Goal: Task Accomplishment & Management: Manage account settings

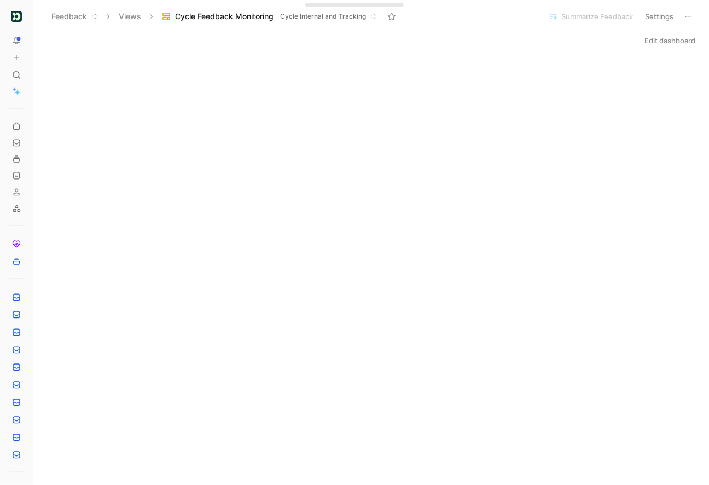
click at [38, 17] on icon at bounding box center [36, 16] width 9 height 9
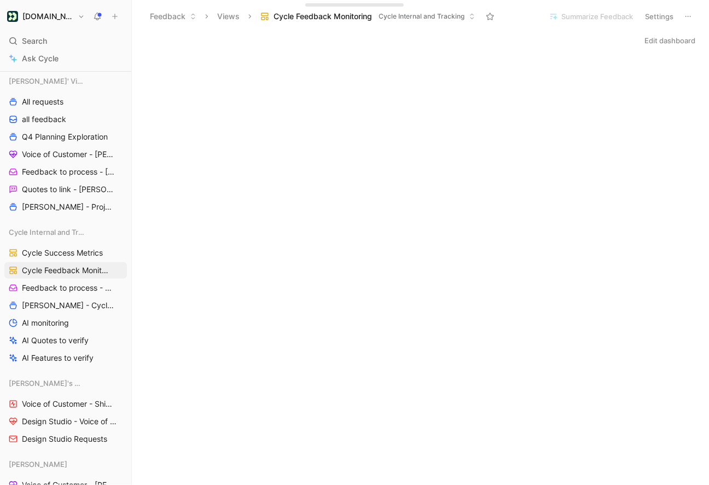
scroll to position [968, 0]
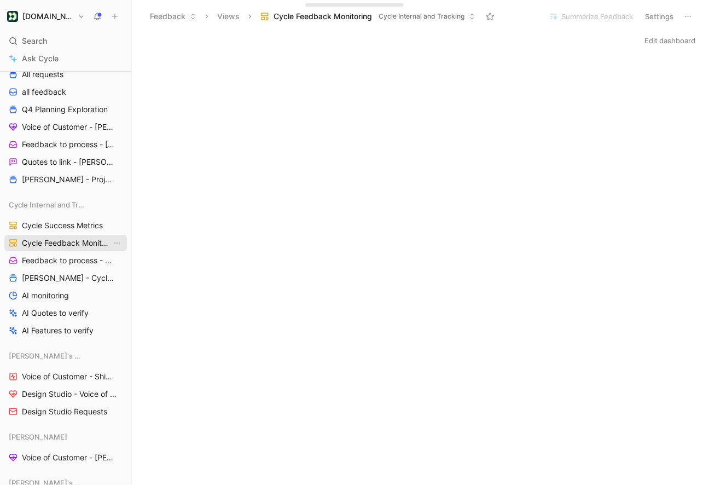
click at [66, 246] on span "Cycle Feedback Monitoring" at bounding box center [67, 242] width 90 height 11
click at [131, 19] on icon at bounding box center [130, 16] width 9 height 9
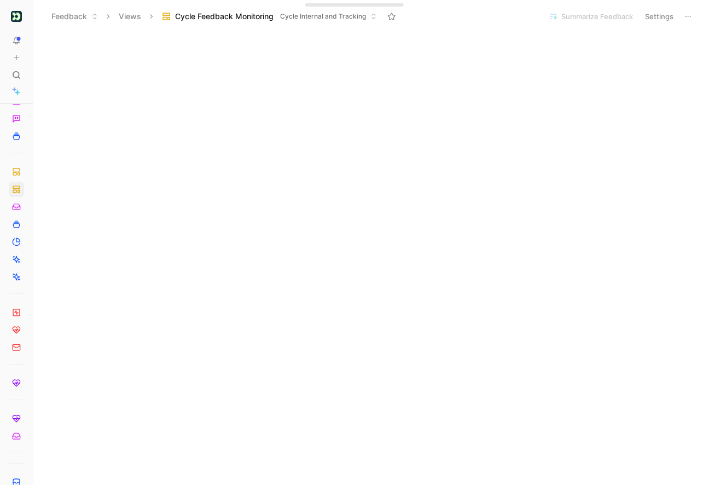
scroll to position [0, 0]
click at [19, 18] on img "button" at bounding box center [16, 16] width 11 height 11
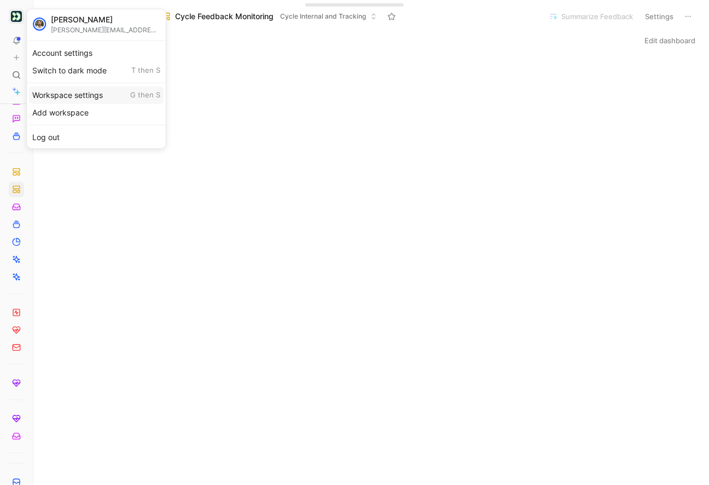
click at [56, 101] on div "Workspace settings G then S" at bounding box center [96, 94] width 135 height 17
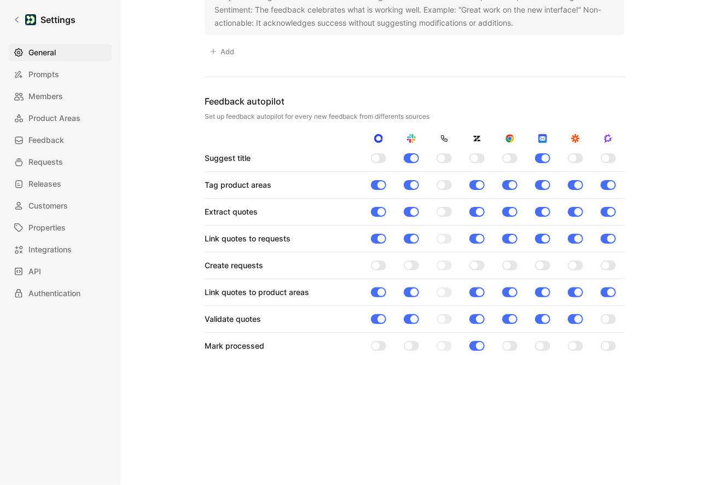
scroll to position [1099, 0]
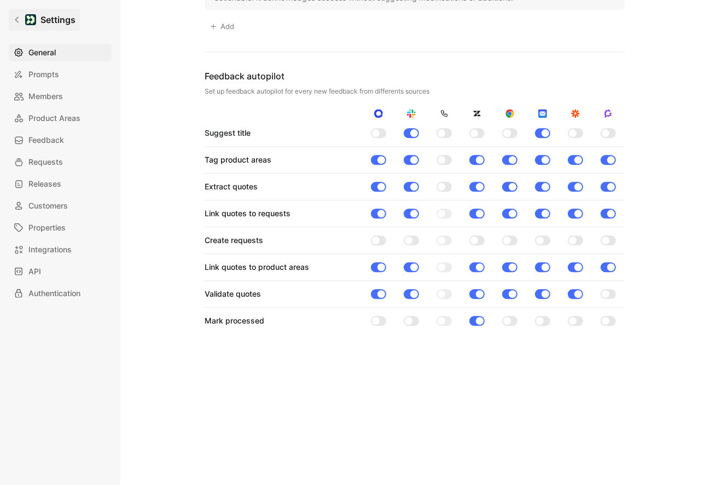
click at [15, 25] on link "Settings" at bounding box center [44, 20] width 71 height 22
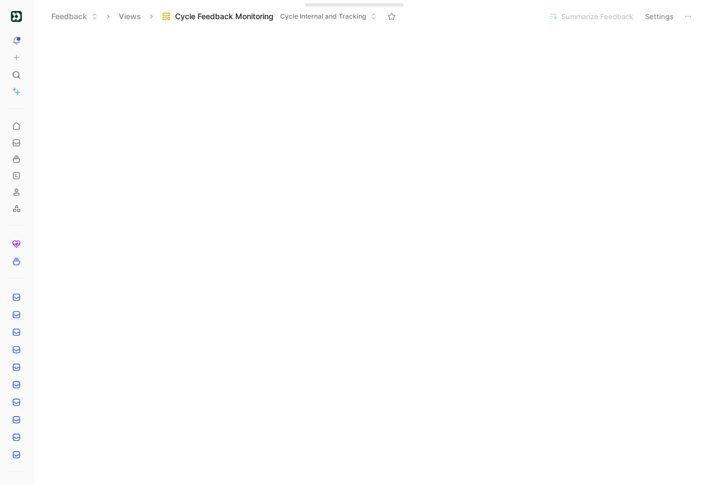
scroll to position [640, 0]
